Goal: Transaction & Acquisition: Purchase product/service

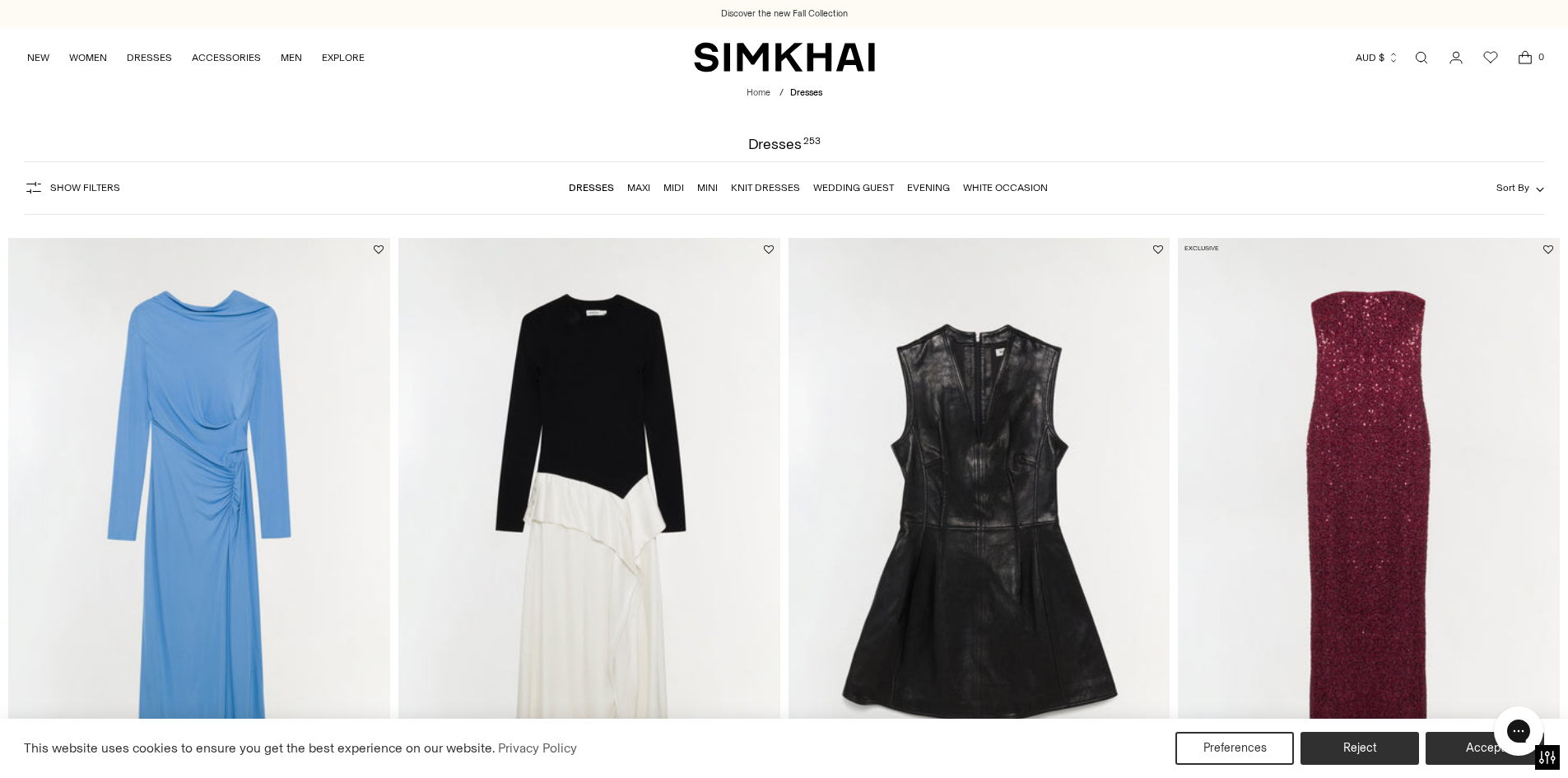
click at [1539, 186] on icon "button" at bounding box center [1540, 189] width 8 height 8
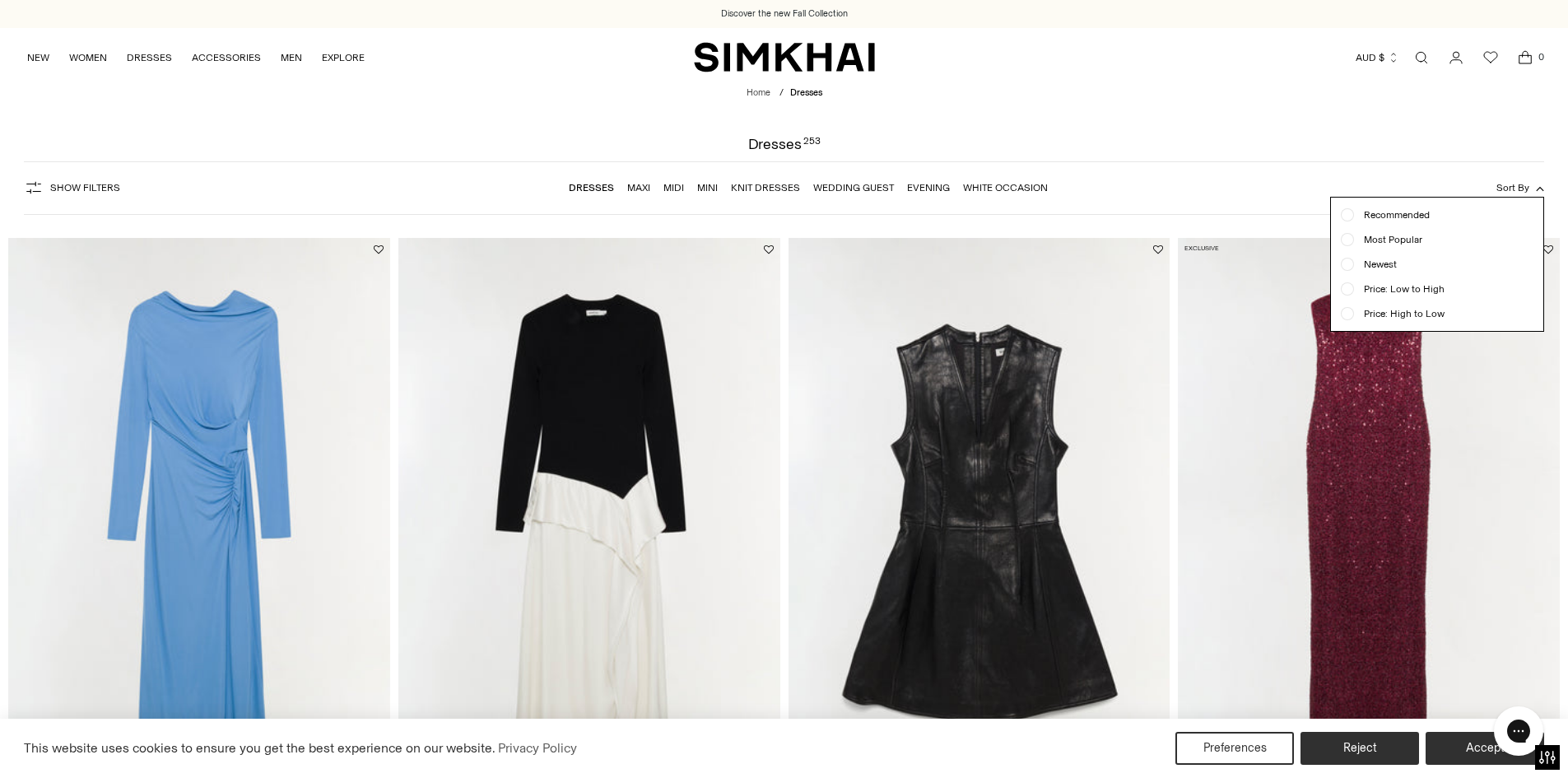
click at [1398, 318] on span "Price: High to Low" at bounding box center [1399, 314] width 90 height 15
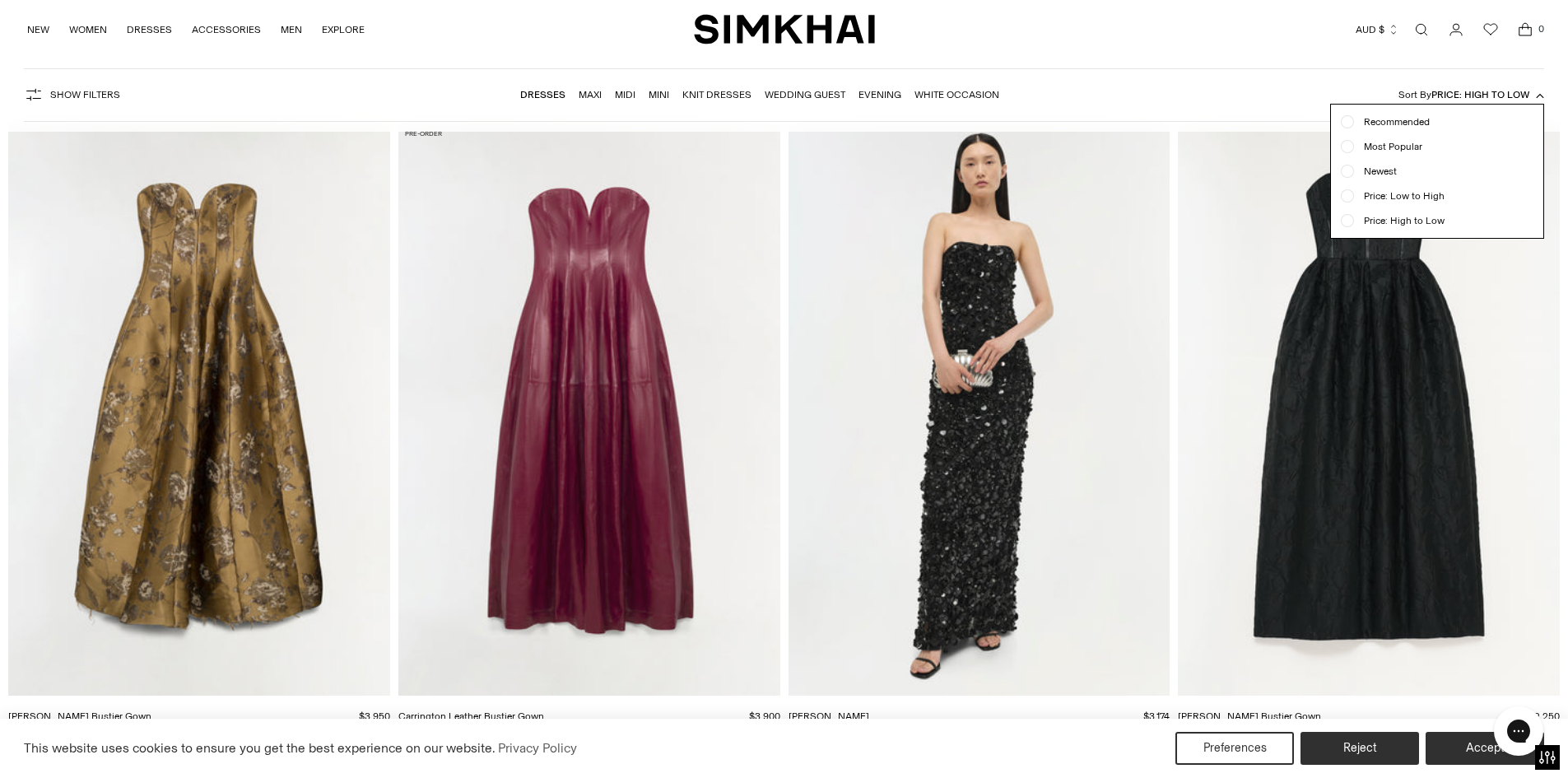
scroll to position [122, 0]
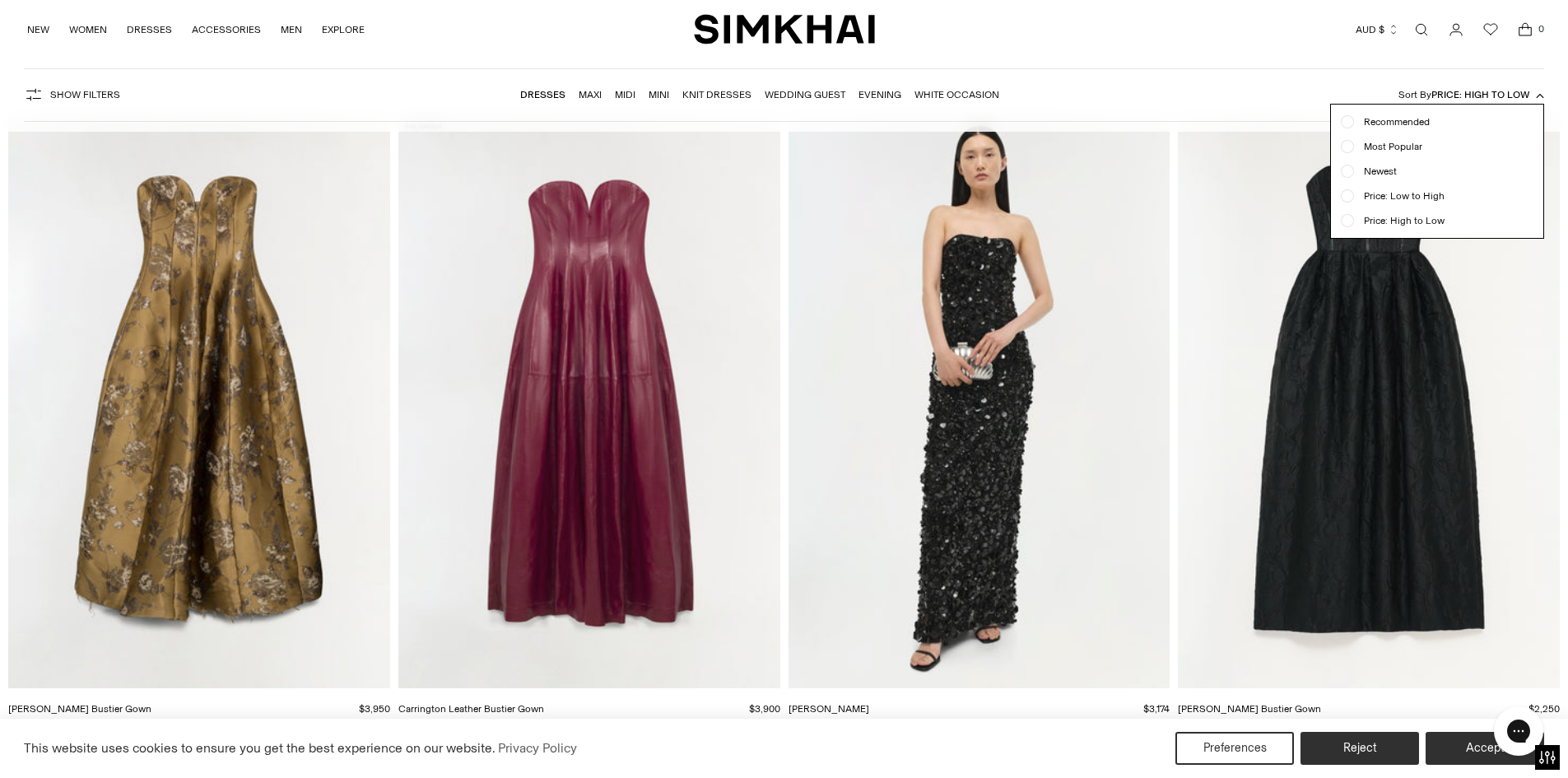
click at [1311, 87] on div "Show Filters Show Filters Dresses Maxi Midi Mini Knit Dresses Wedding Guest Eve…" at bounding box center [784, 95] width 1521 height 53
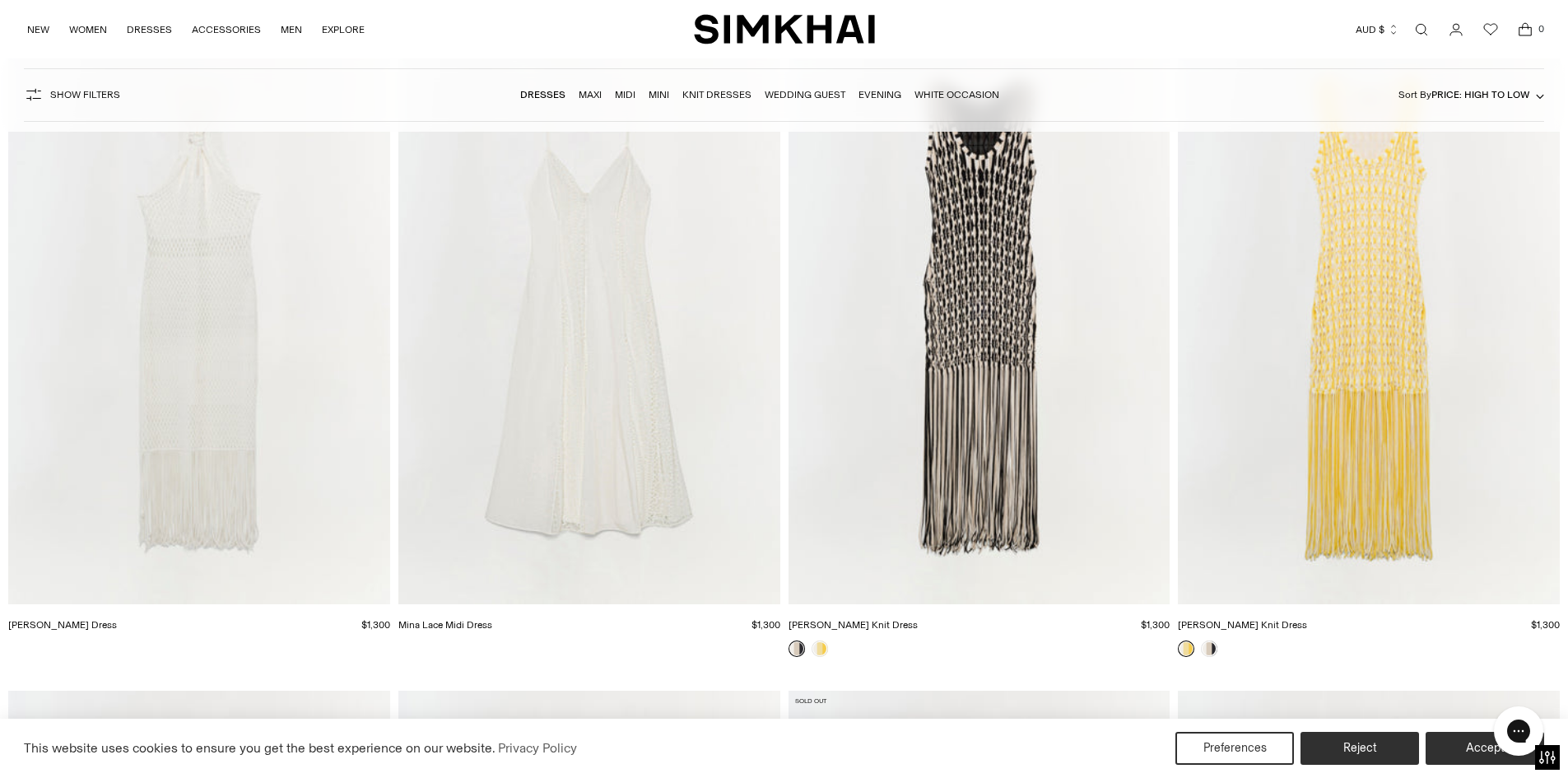
scroll to position [13541, 0]
